Goal: Check status

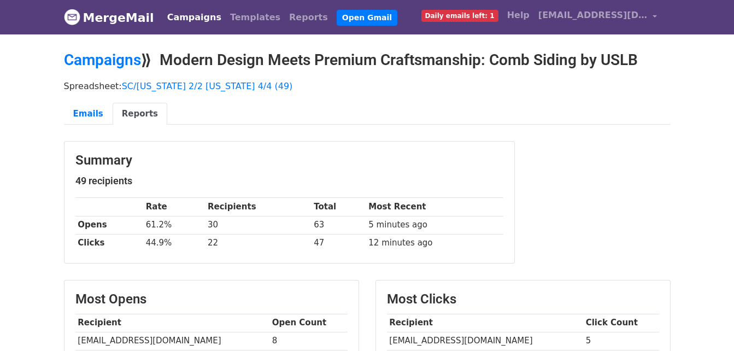
click at [208, 19] on link "Campaigns" at bounding box center [194, 18] width 63 height 22
click at [189, 17] on link "Campaigns" at bounding box center [194, 18] width 63 height 22
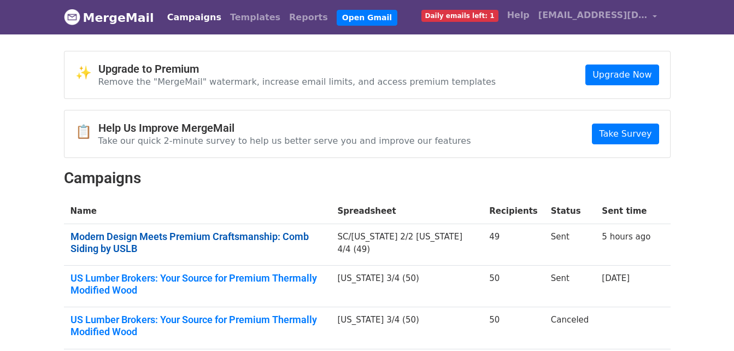
click at [251, 240] on link "Modern Design Meets Premium Craftsmanship: Comb Siding by USLB" at bounding box center [198, 243] width 254 height 24
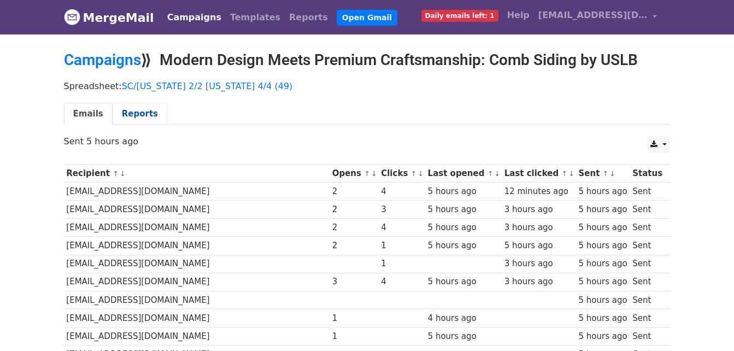
click at [145, 115] on link "Reports" at bounding box center [140, 114] width 55 height 22
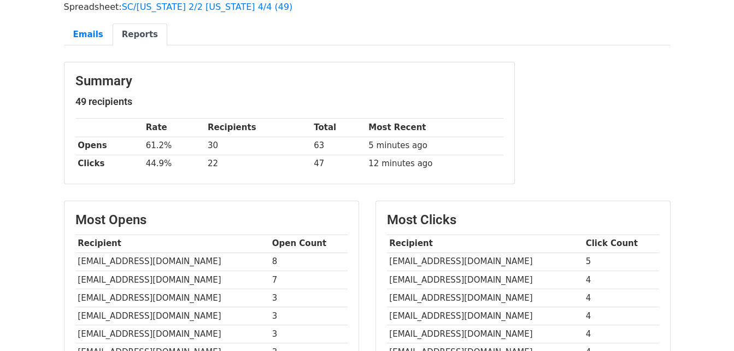
scroll to position [219, 0]
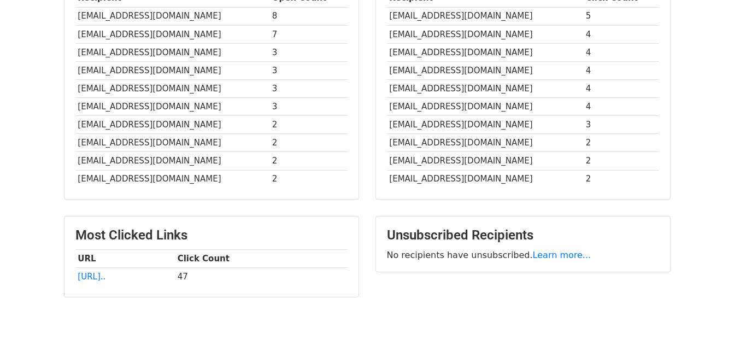
scroll to position [370, 0]
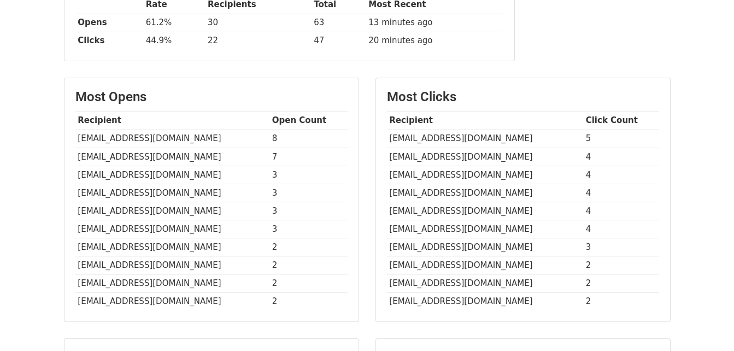
scroll to position [148, 0]
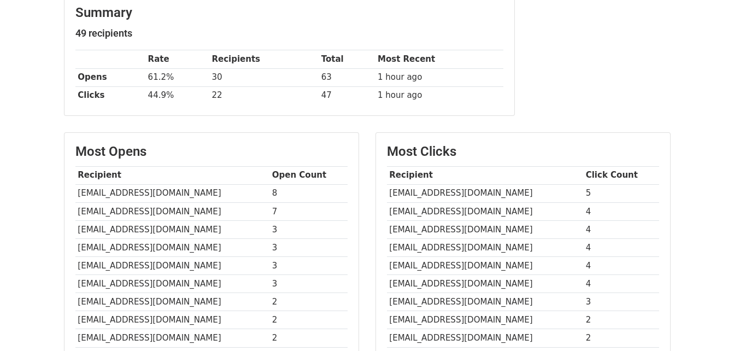
scroll to position [93, 0]
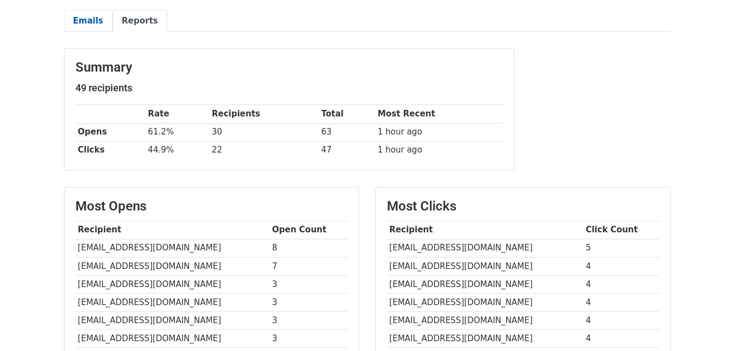
click at [90, 21] on link "Emails" at bounding box center [88, 21] width 49 height 22
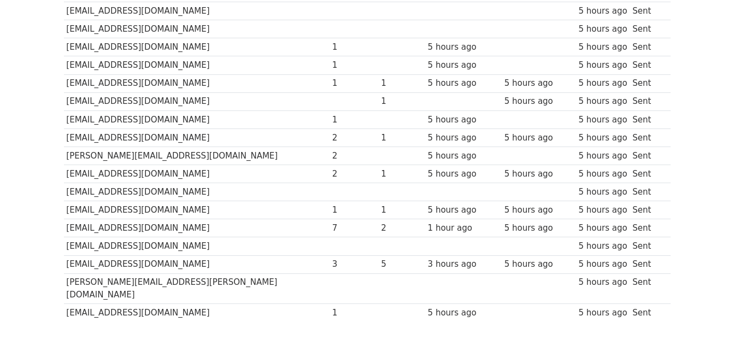
scroll to position [766, 0]
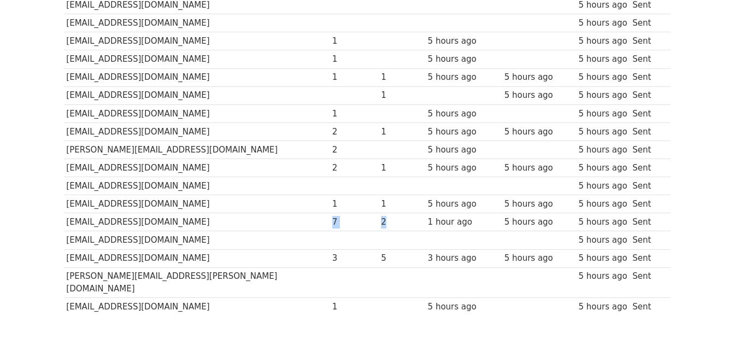
drag, startPoint x: 284, startPoint y: 220, endPoint x: 343, endPoint y: 222, distance: 59.6
click at [343, 222] on tr "mfunk@digrouparchitecture.com 7 2 1 hour ago 5 hours ago 5 hours ago Sent" at bounding box center [367, 222] width 607 height 18
click at [330, 302] on td "1" at bounding box center [354, 307] width 49 height 18
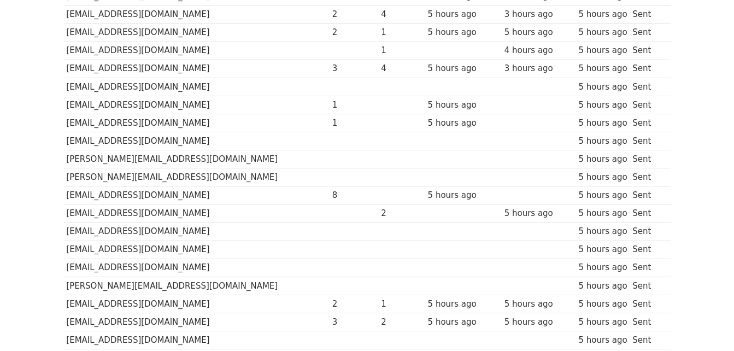
scroll to position [0, 0]
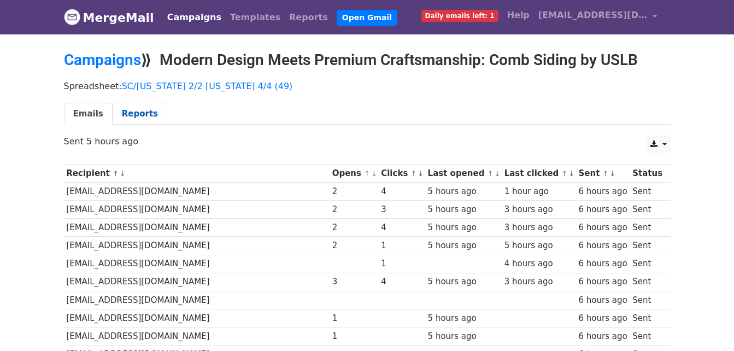
click at [120, 115] on link "Reports" at bounding box center [140, 114] width 55 height 22
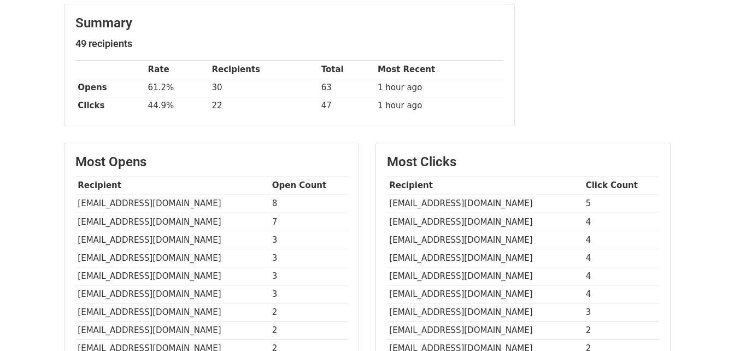
scroll to position [164, 0]
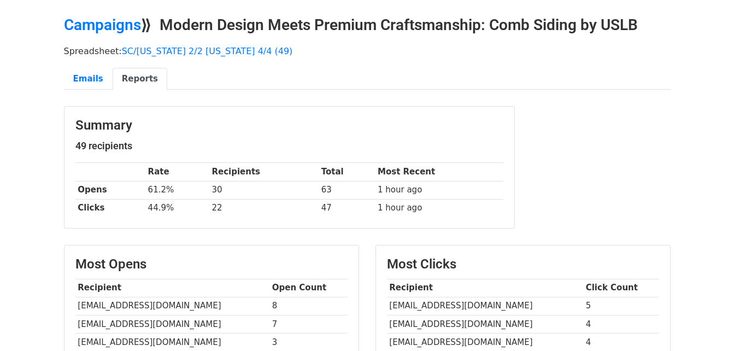
scroll to position [55, 0]
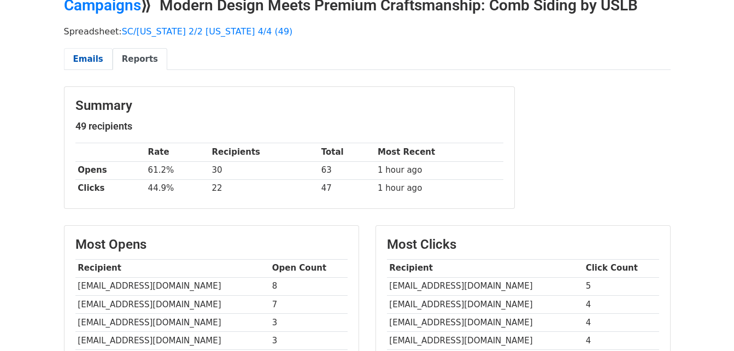
click at [80, 60] on link "Emails" at bounding box center [88, 59] width 49 height 22
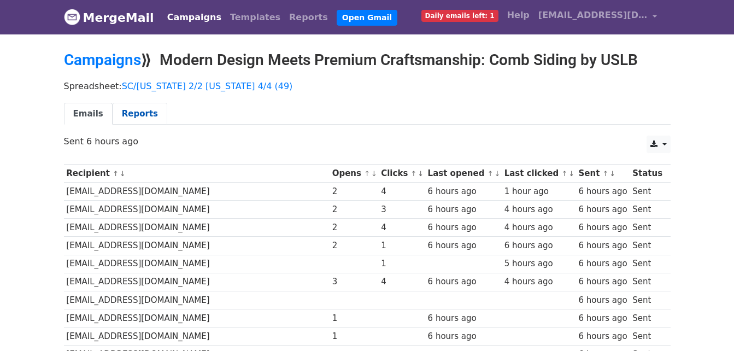
click at [132, 117] on link "Reports" at bounding box center [140, 114] width 55 height 22
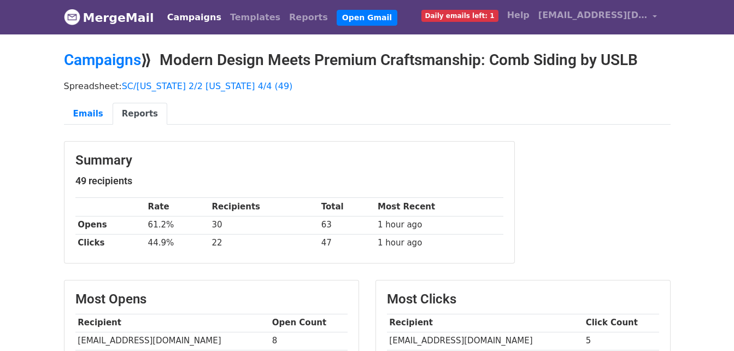
click at [184, 20] on link "Campaigns" at bounding box center [194, 18] width 63 height 22
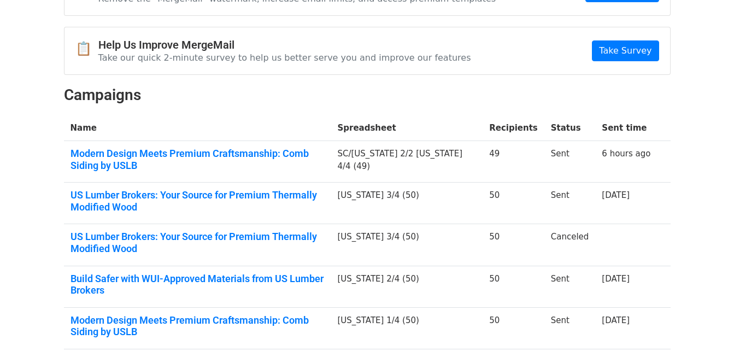
scroll to position [109, 0]
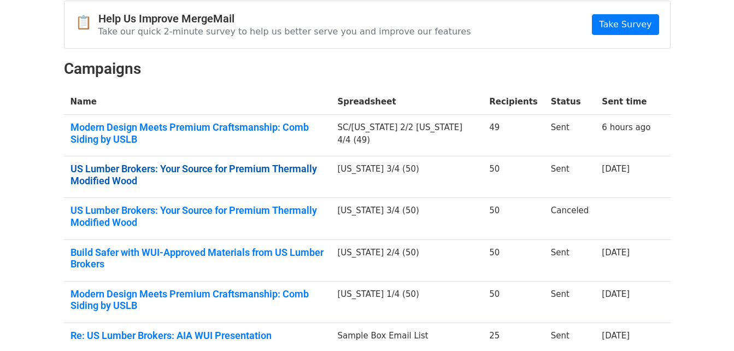
click at [325, 172] on link "US Lumber Brokers: Your Source for Premium Thermally Modified Wood" at bounding box center [198, 175] width 254 height 24
